Goal: Information Seeking & Learning: Check status

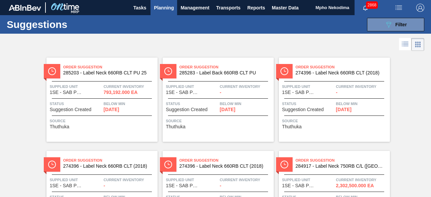
scroll to position [120, 0]
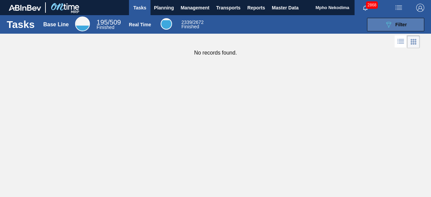
click at [382, 23] on button "089F7B8B-B2A5-4AFE-B5C0-19BA573D28AC Filter" at bounding box center [395, 24] width 57 height 13
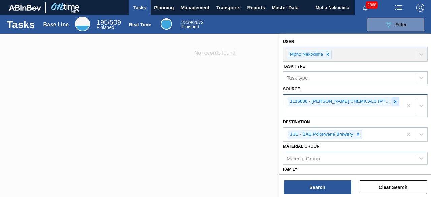
click at [393, 100] on icon at bounding box center [395, 101] width 5 height 5
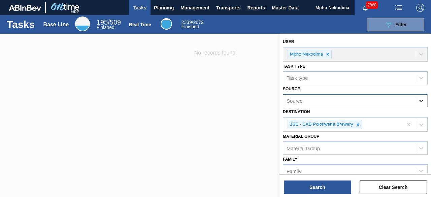
click at [421, 102] on icon at bounding box center [421, 100] width 7 height 7
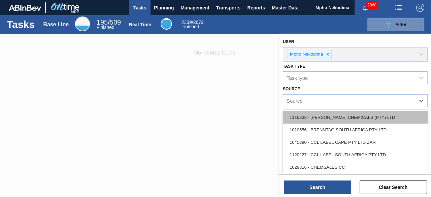
click at [378, 116] on div "1116838 - [PERSON_NAME] CHEMICALS (PTY) LTD" at bounding box center [355, 117] width 145 height 12
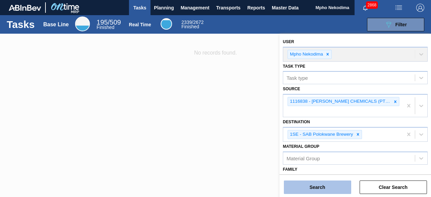
click at [321, 188] on button "Search" at bounding box center [317, 187] width 67 height 13
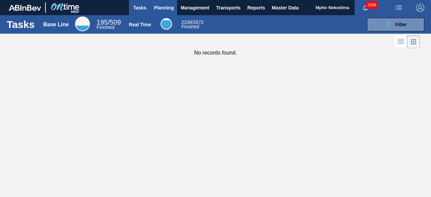
click at [161, 7] on span "Planning" at bounding box center [164, 8] width 20 height 8
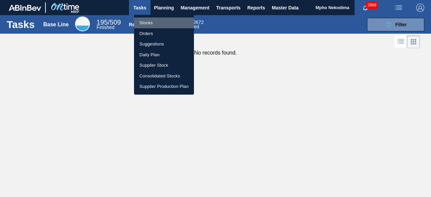
click at [151, 22] on li "Stocks" at bounding box center [164, 23] width 60 height 11
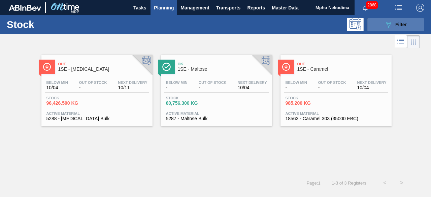
click at [381, 24] on button "089F7B8B-B2A5-4AFE-B5C0-19BA573D28AC Filter" at bounding box center [395, 24] width 57 height 13
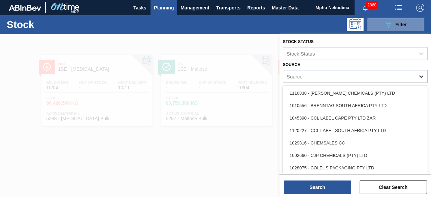
click at [419, 76] on icon at bounding box center [421, 76] width 7 height 7
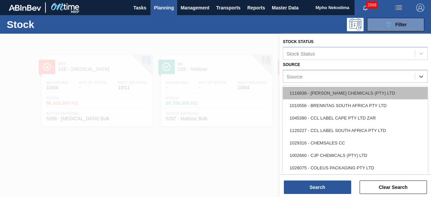
click at [390, 94] on div "1116838 - [PERSON_NAME] CHEMICALS (PTY) LTD" at bounding box center [355, 93] width 145 height 12
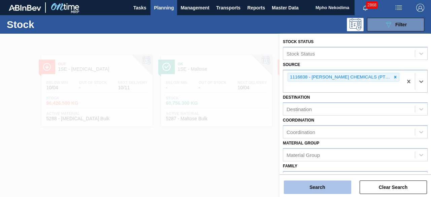
click at [321, 186] on button "Search" at bounding box center [317, 187] width 67 height 13
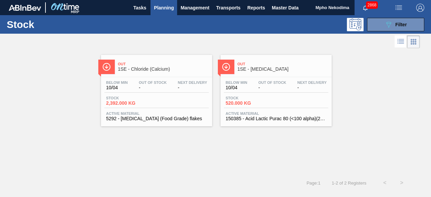
click at [253, 116] on div "Active Material 150385 - Acid Lactic Purac 80 (<100 alpha)(25kg)" at bounding box center [276, 116] width 104 height 10
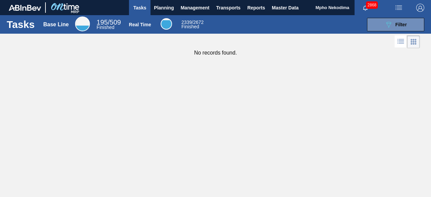
click at [177, 24] on div "Real Time 2339 / 2672 Finished" at bounding box center [166, 24] width 84 height 13
